Goal: Information Seeking & Learning: Find specific fact

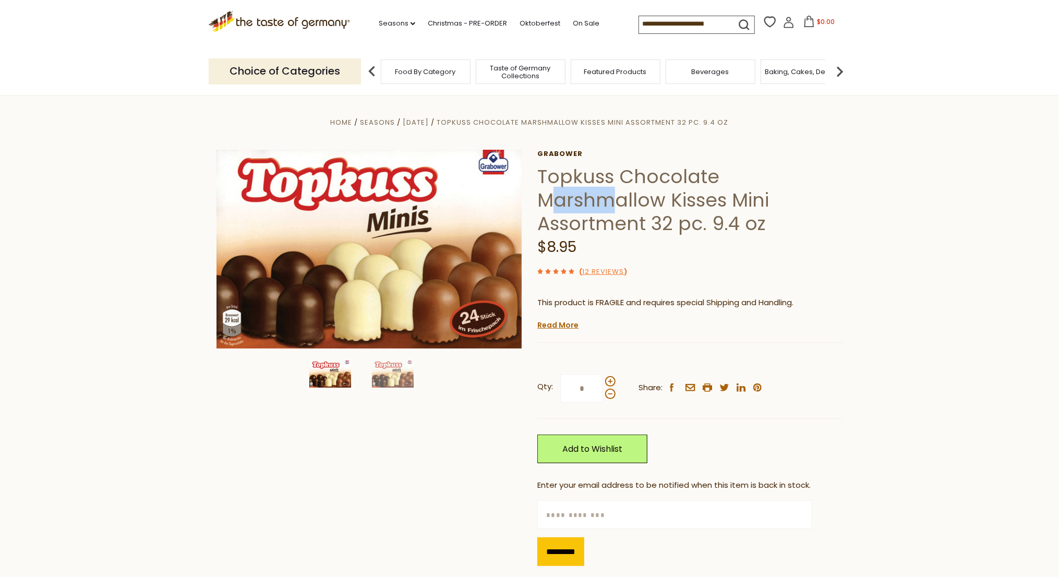
drag, startPoint x: 546, startPoint y: 203, endPoint x: 620, endPoint y: 207, distance: 74.7
click at [620, 207] on h1 "Topkuss Chocolate Marshmallow Kisses Mini Assortment 32 pc. 9.4 oz" at bounding box center [689, 200] width 305 height 70
drag, startPoint x: 539, startPoint y: 200, endPoint x: 722, endPoint y: 204, distance: 183.2
click at [722, 204] on h1 "Topkuss Chocolate Marshmallow Kisses Mini Assortment 32 pc. 9.4 oz" at bounding box center [689, 200] width 305 height 70
copy h1 "Marshmallow Kisses"
